Goal: Navigation & Orientation: Find specific page/section

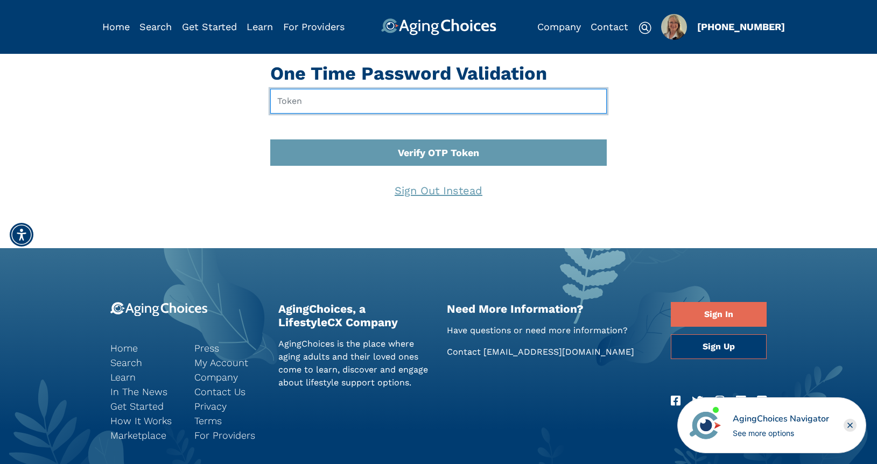
click at [333, 102] on input "text" at bounding box center [438, 101] width 337 height 25
type input "755329"
click at [270, 139] on button "Verify OTP Token" at bounding box center [438, 152] width 337 height 26
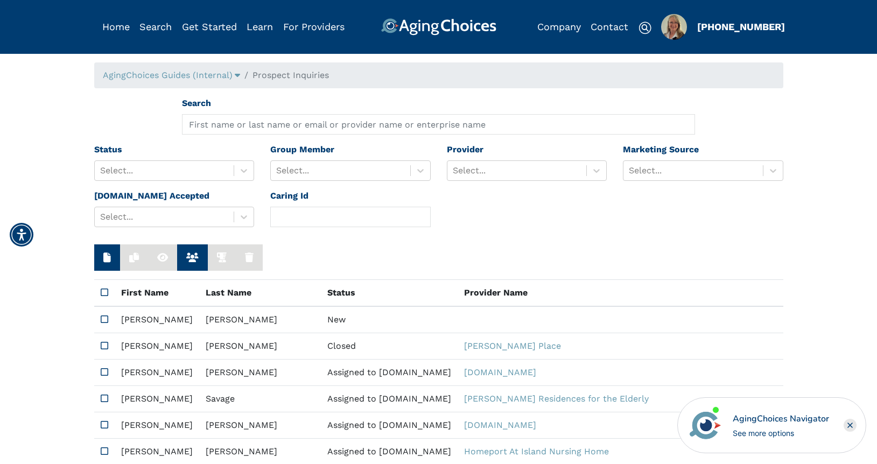
click at [677, 29] on img "Popover trigger" at bounding box center [674, 27] width 26 height 26
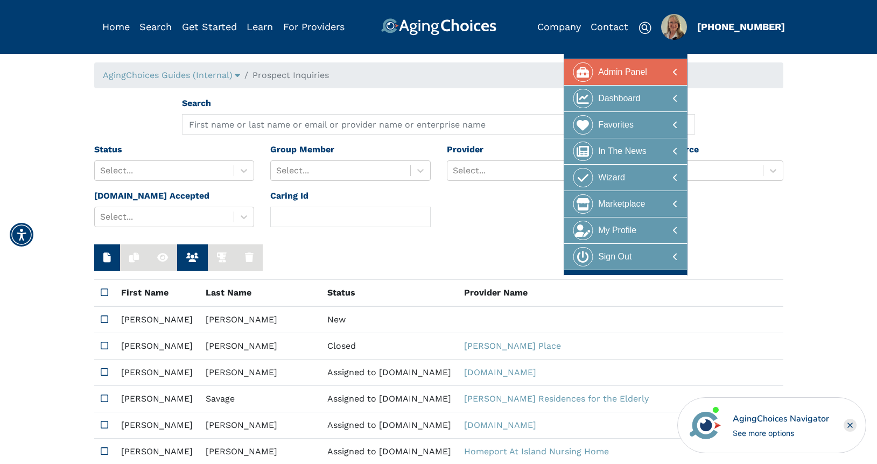
click at [626, 69] on div "Admin Panel" at bounding box center [622, 72] width 49 height 20
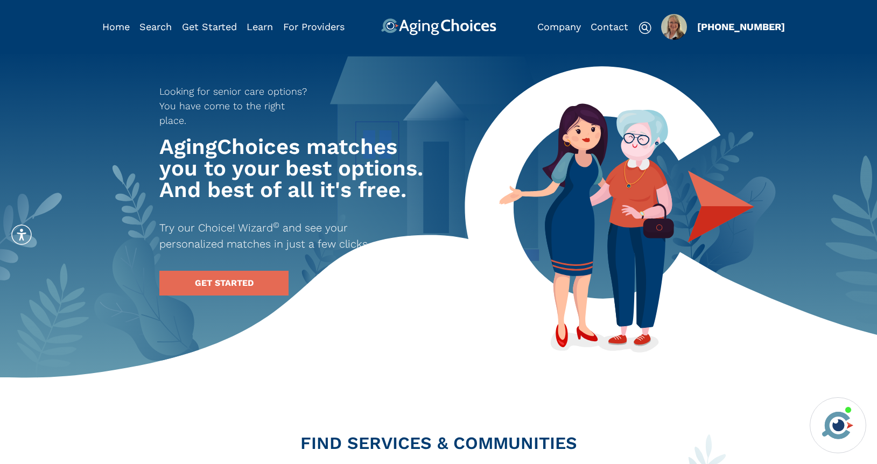
click at [669, 28] on img "Popover trigger" at bounding box center [674, 27] width 26 height 26
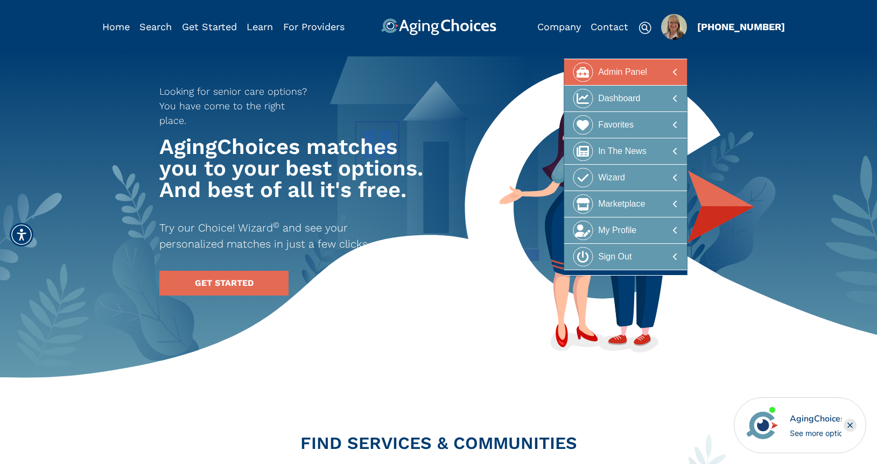
click at [642, 70] on div "Admin Panel" at bounding box center [622, 72] width 49 height 20
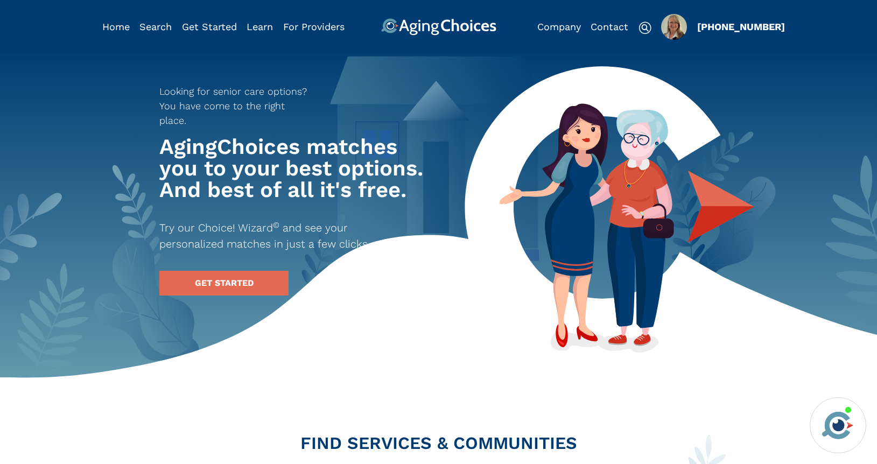
click at [677, 23] on img "Popover trigger" at bounding box center [674, 27] width 26 height 26
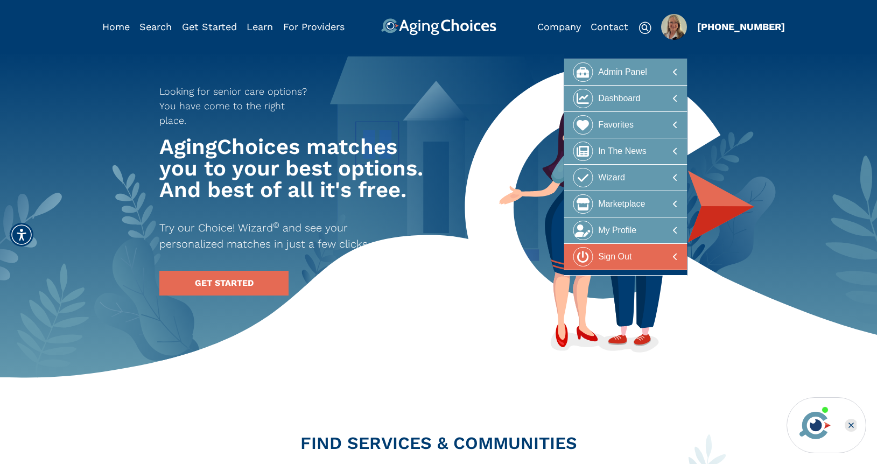
click at [642, 256] on div at bounding box center [626, 257] width 104 height 20
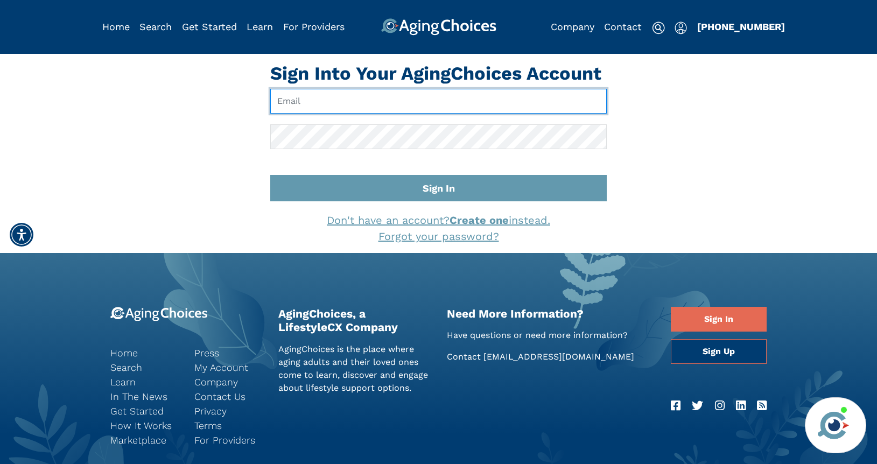
click at [354, 102] on input "Email" at bounding box center [438, 101] width 337 height 25
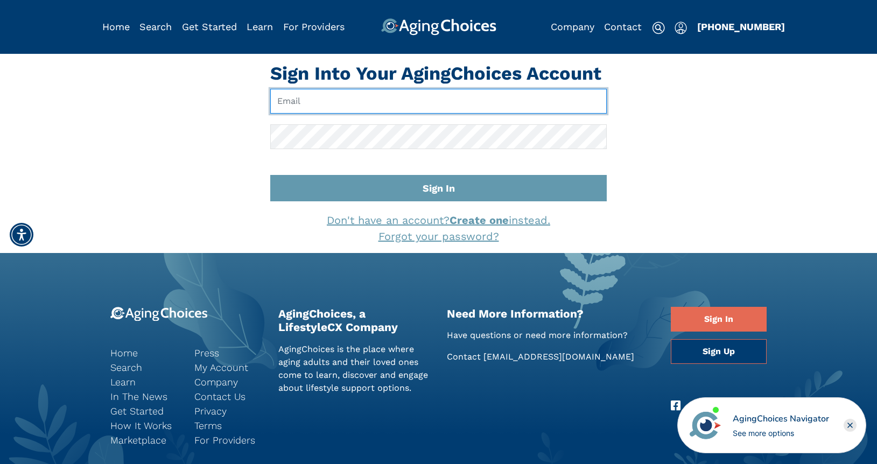
paste input "[EMAIL_ADDRESS][DOMAIN_NAME]"
type input "[EMAIL_ADDRESS][DOMAIN_NAME]"
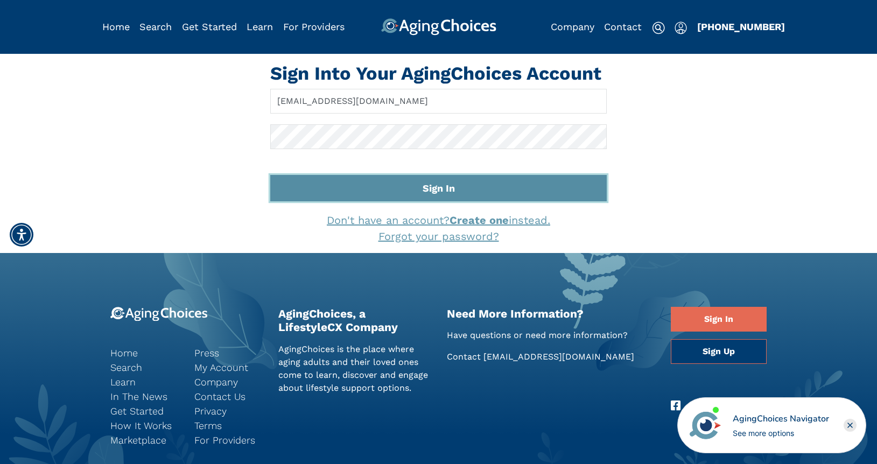
click at [476, 180] on button "Sign In" at bounding box center [438, 188] width 337 height 26
